Goal: Transaction & Acquisition: Purchase product/service

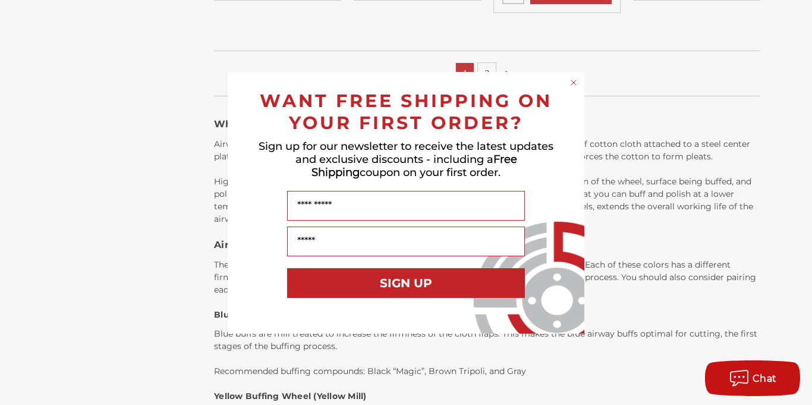
click at [575, 80] on icon "Close dialog" at bounding box center [573, 82] width 5 height 5
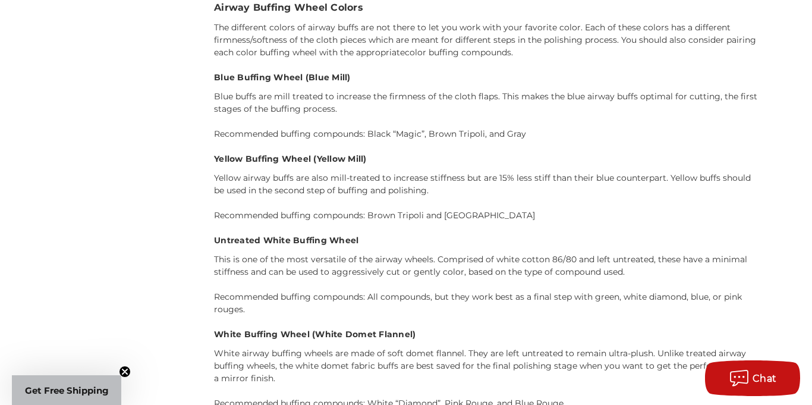
scroll to position [1254, 0]
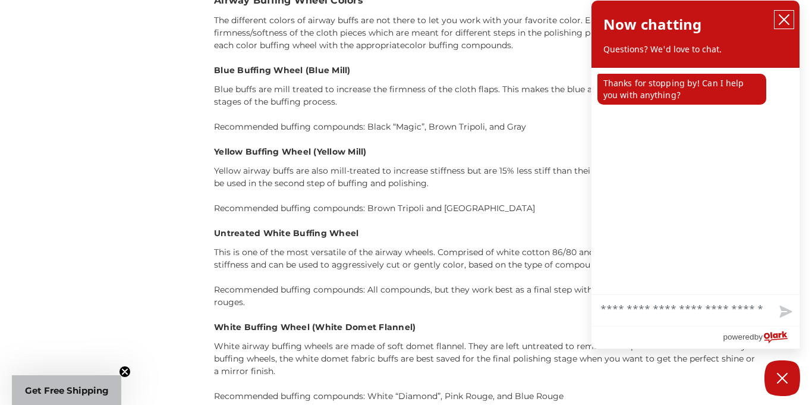
click at [787, 17] on icon "close chatbox" at bounding box center [785, 20] width 10 height 10
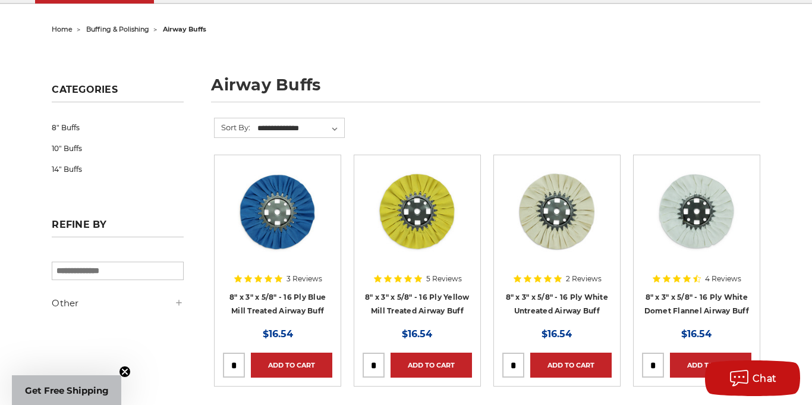
scroll to position [0, 0]
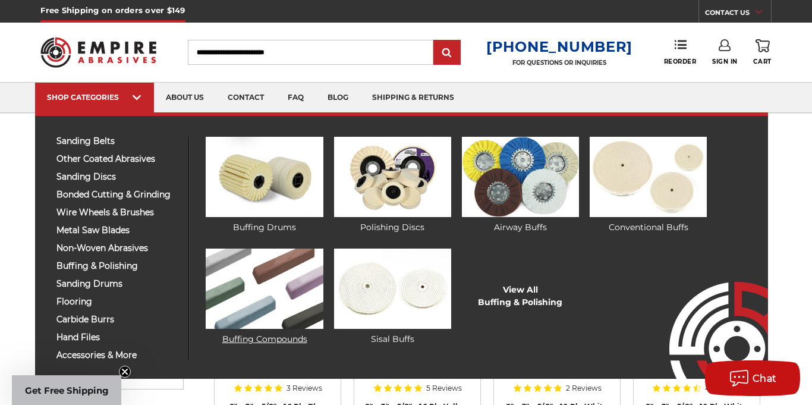
click at [258, 296] on img at bounding box center [264, 289] width 117 height 80
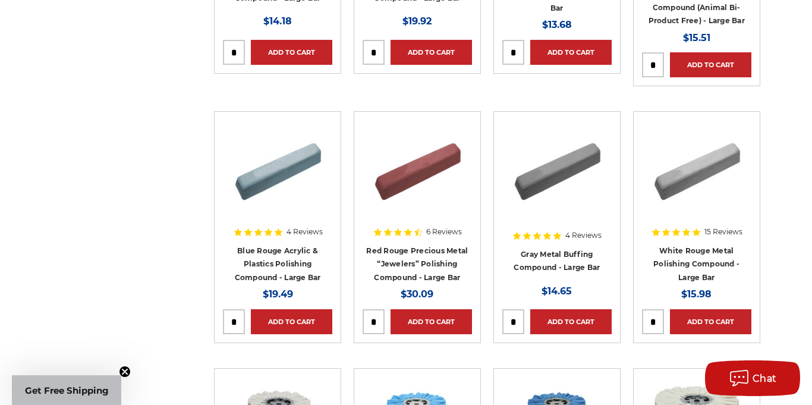
scroll to position [422, 0]
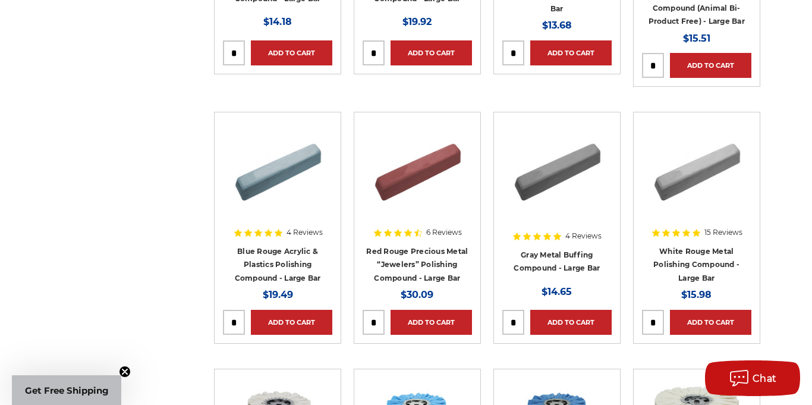
click at [719, 256] on h4 "White Rouge Metal Polishing Compound - Large Bar" at bounding box center [696, 264] width 109 height 40
click at [706, 266] on link "White Rouge Metal Polishing Compound - Large Bar" at bounding box center [697, 265] width 86 height 36
